Goal: Obtain resource: Download file/media

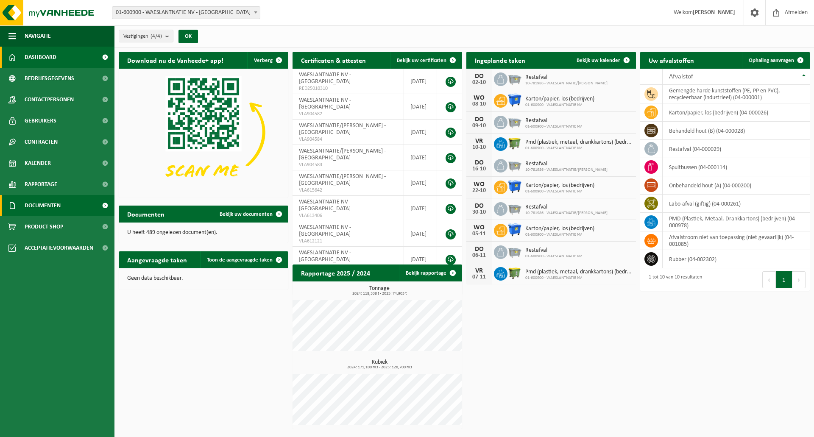
click at [37, 209] on span "Documenten" at bounding box center [43, 205] width 36 height 21
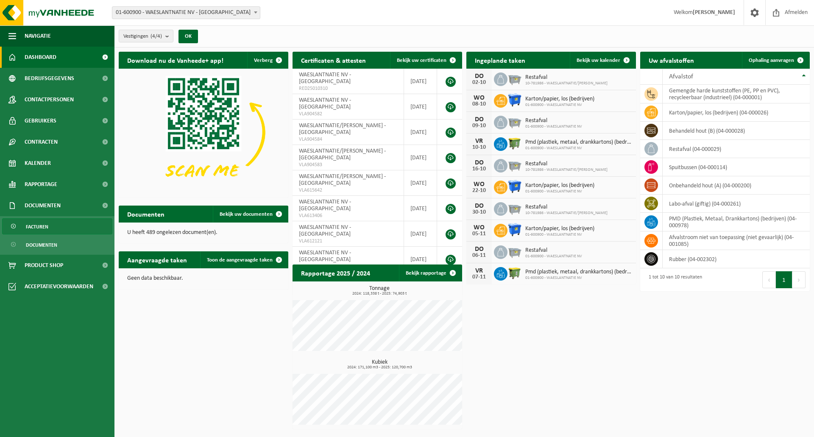
click at [42, 224] on span "Facturen" at bounding box center [37, 227] width 22 height 16
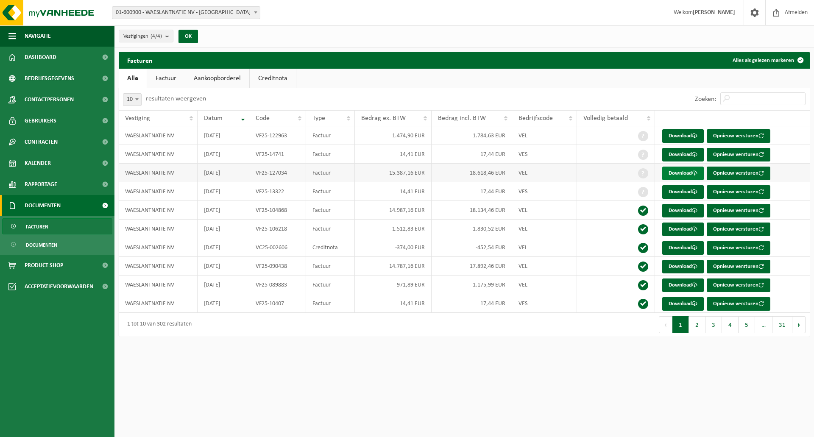
click at [676, 170] on link "Download" at bounding box center [683, 174] width 42 height 14
click at [802, 13] on span "Afmelden" at bounding box center [795, 12] width 27 height 25
